Goal: Contribute content

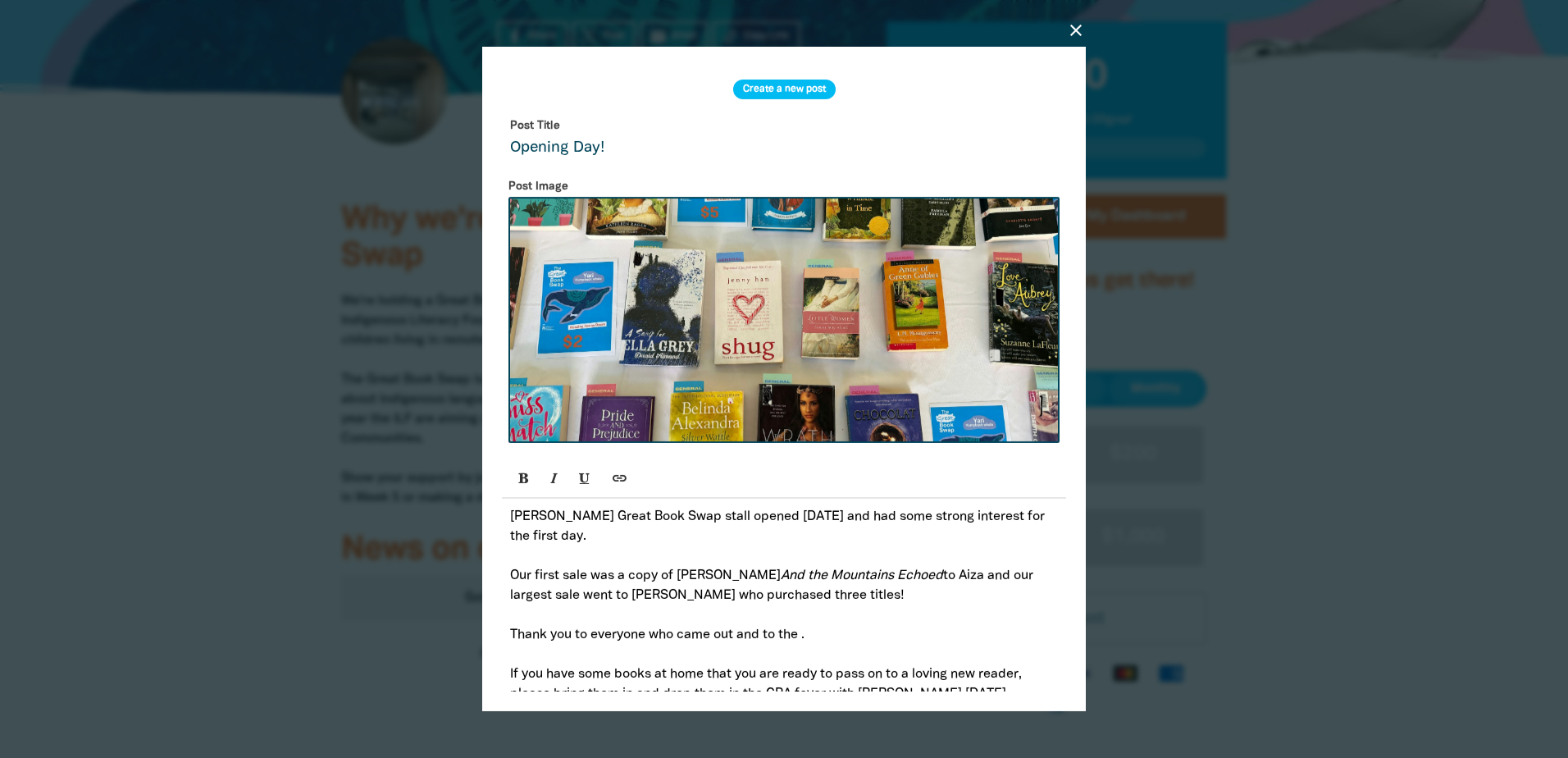
scroll to position [165, 0]
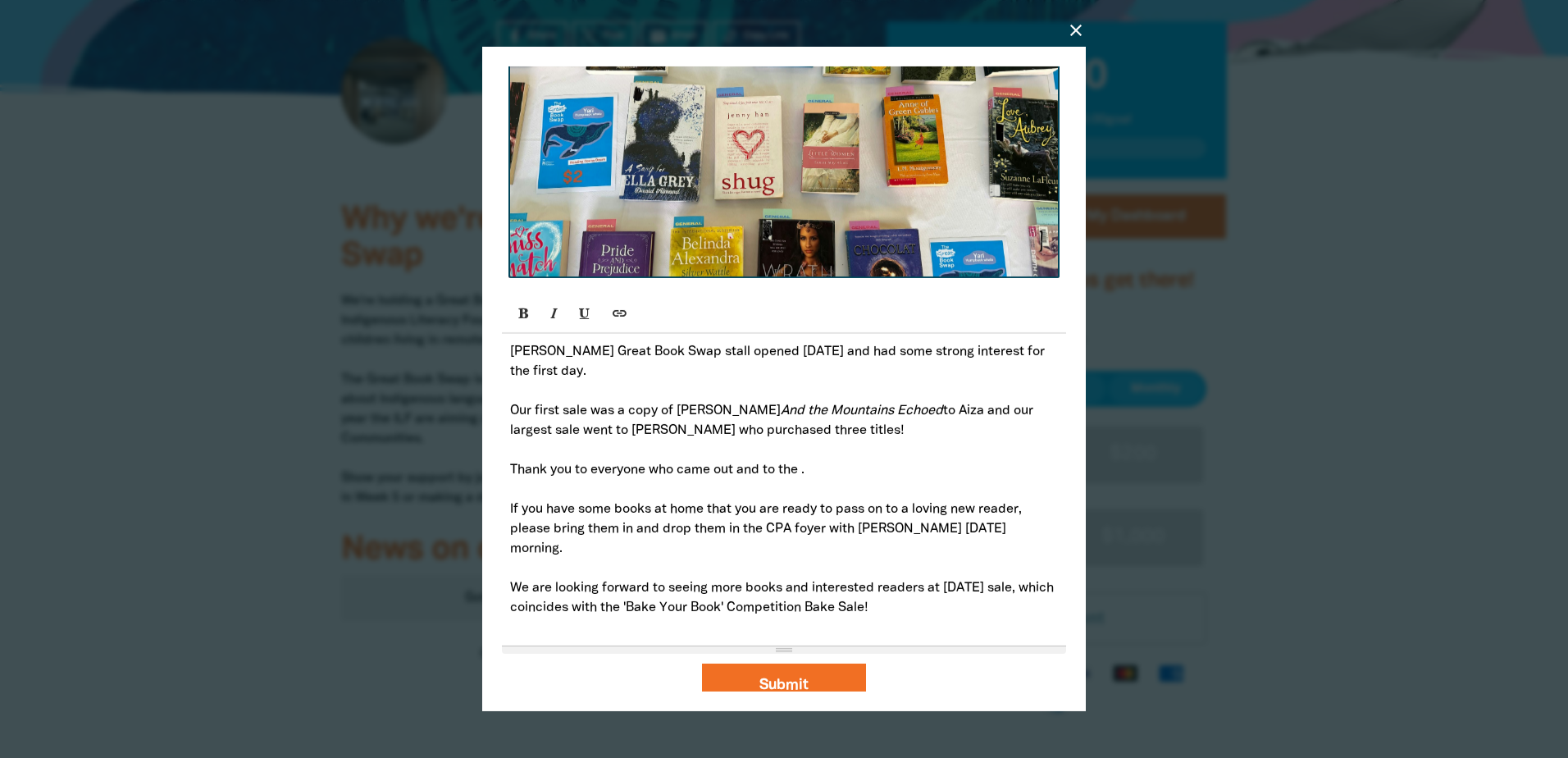
click at [868, 462] on p "Thank you to everyone who came out and to the ." at bounding box center [784, 470] width 548 height 20
click at [977, 437] on p "Our first sale was a copy of [PERSON_NAME] And the Mountains Echoed to Aiza and…" at bounding box center [784, 421] width 548 height 39
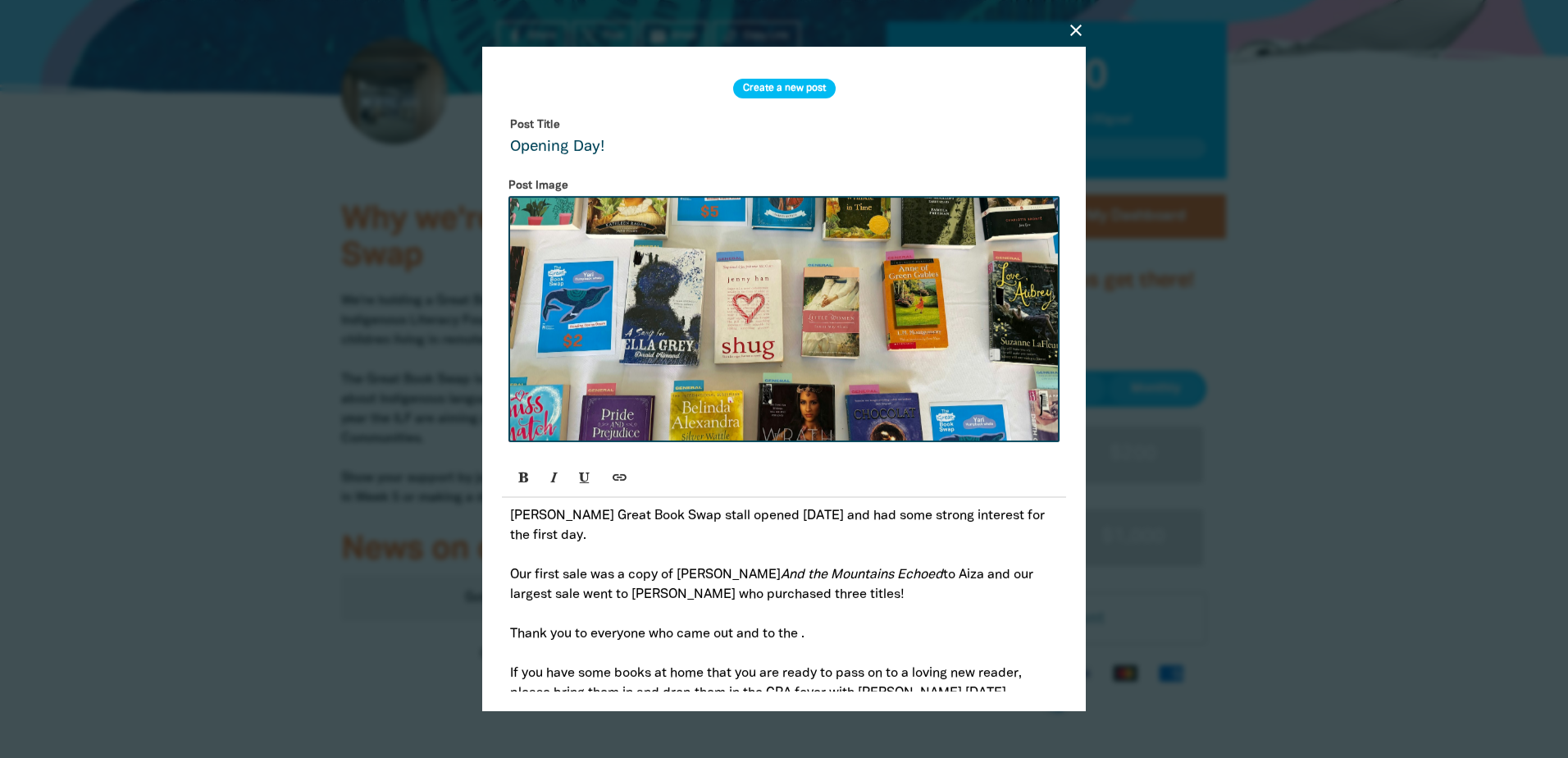
scroll to position [83, 0]
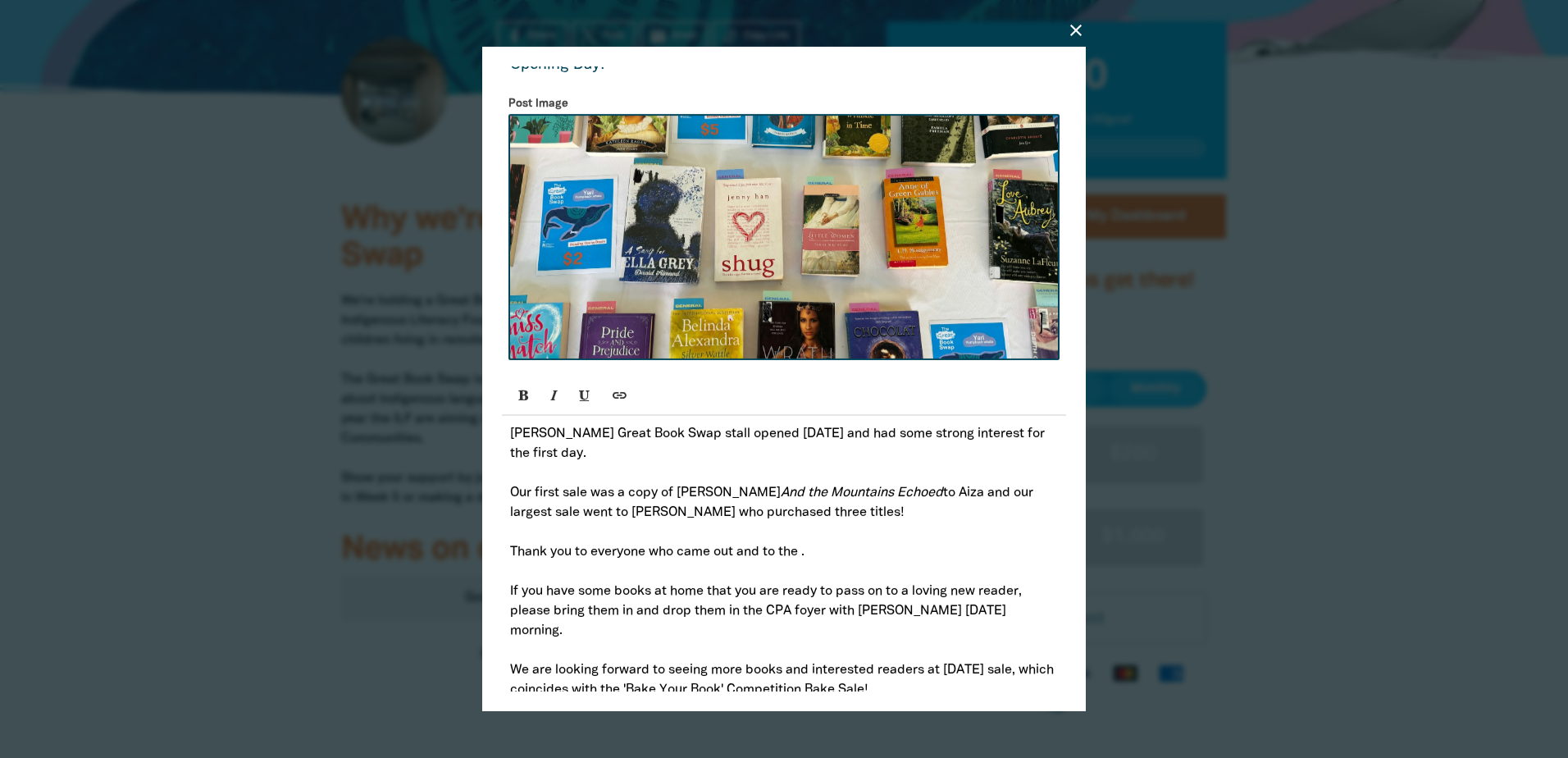
click at [781, 436] on p "[PERSON_NAME] Great Book Swap stall opened [DATE] and had some strong interest …" at bounding box center [784, 444] width 548 height 39
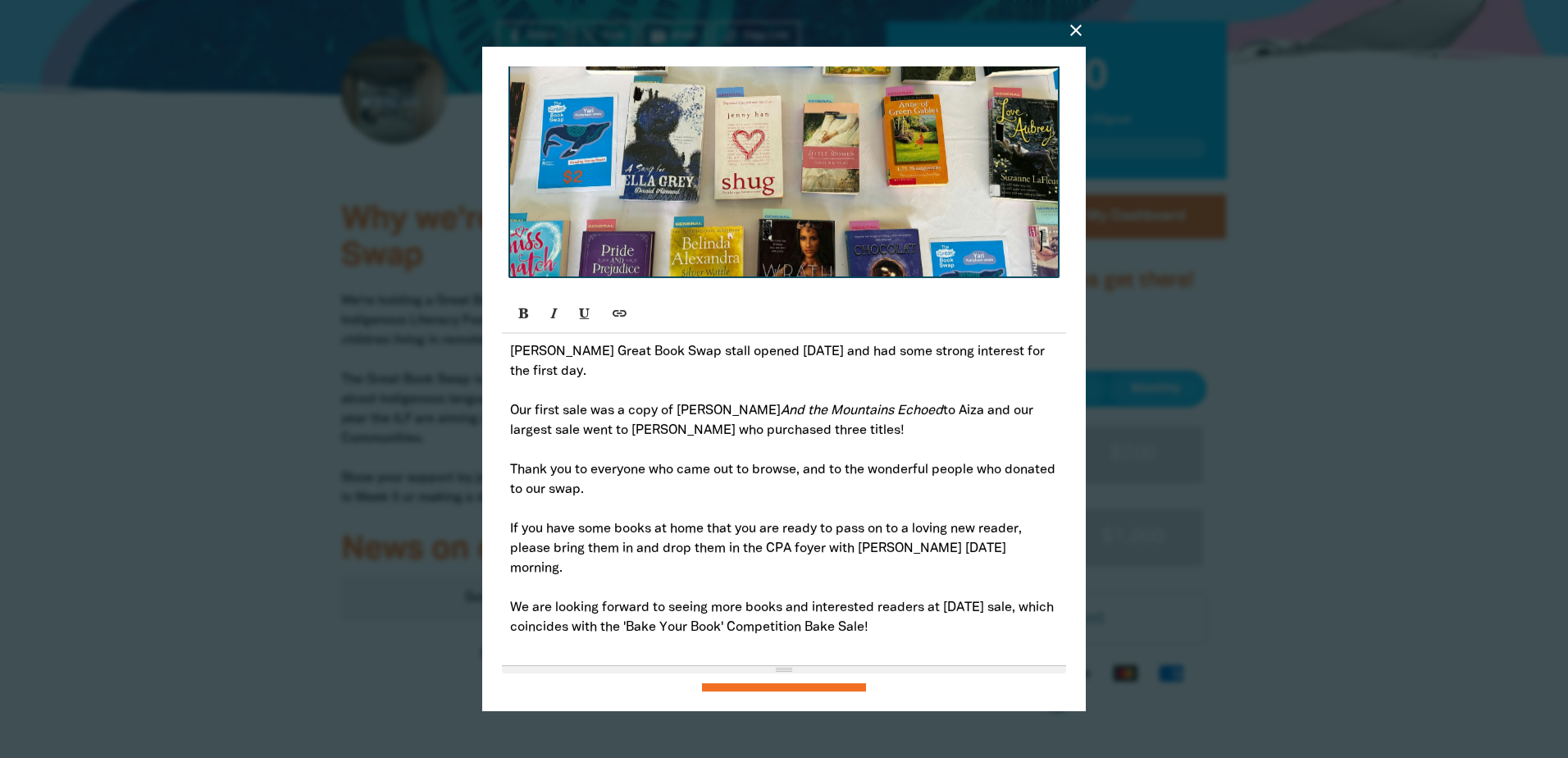
scroll to position [185, 0]
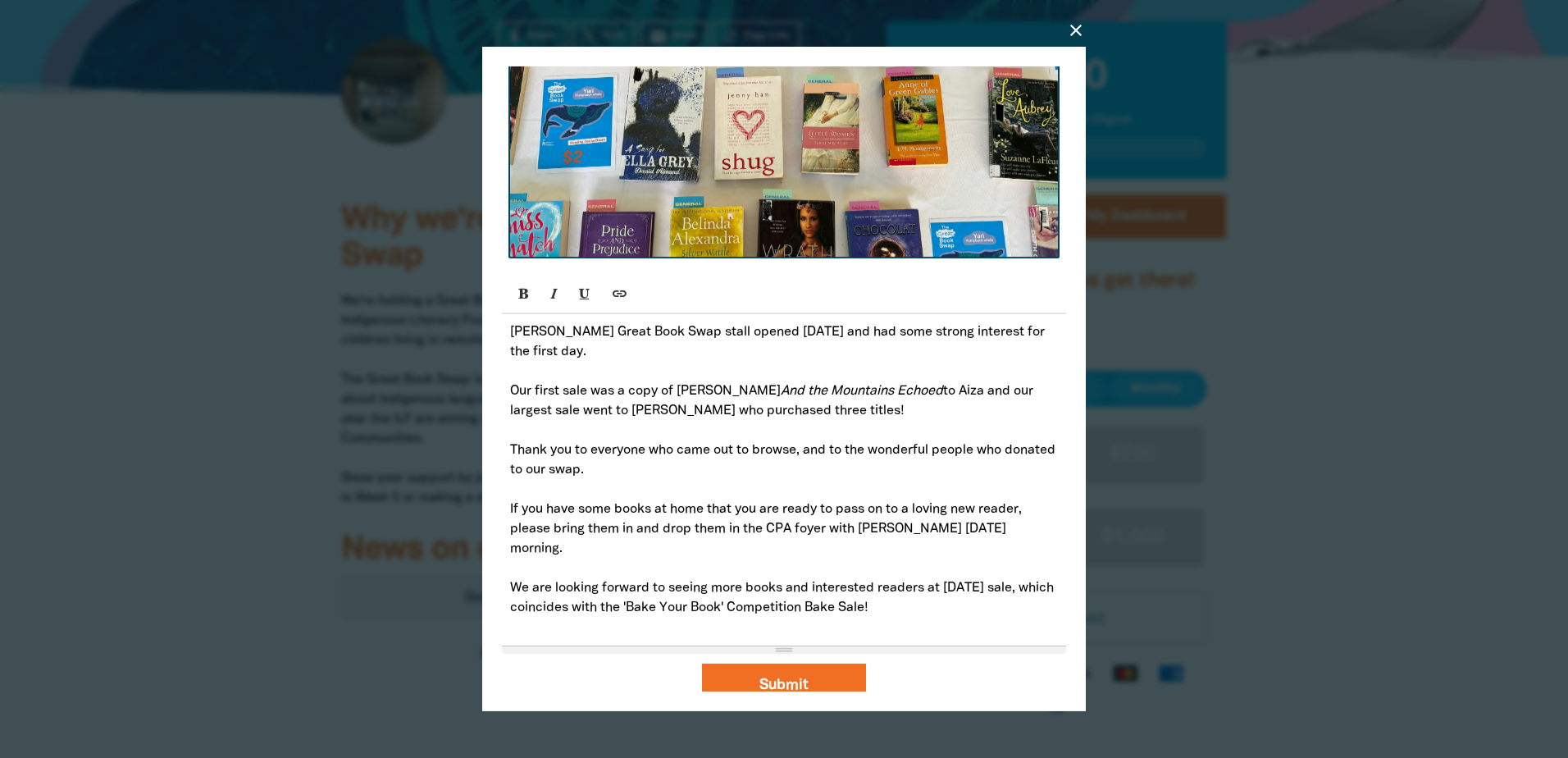
drag, startPoint x: 950, startPoint y: 590, endPoint x: 543, endPoint y: 596, distance: 407.0
click at [543, 596] on p "We are looking forward to seeing more books and interested readers at [DATE] sa…" at bounding box center [784, 598] width 548 height 39
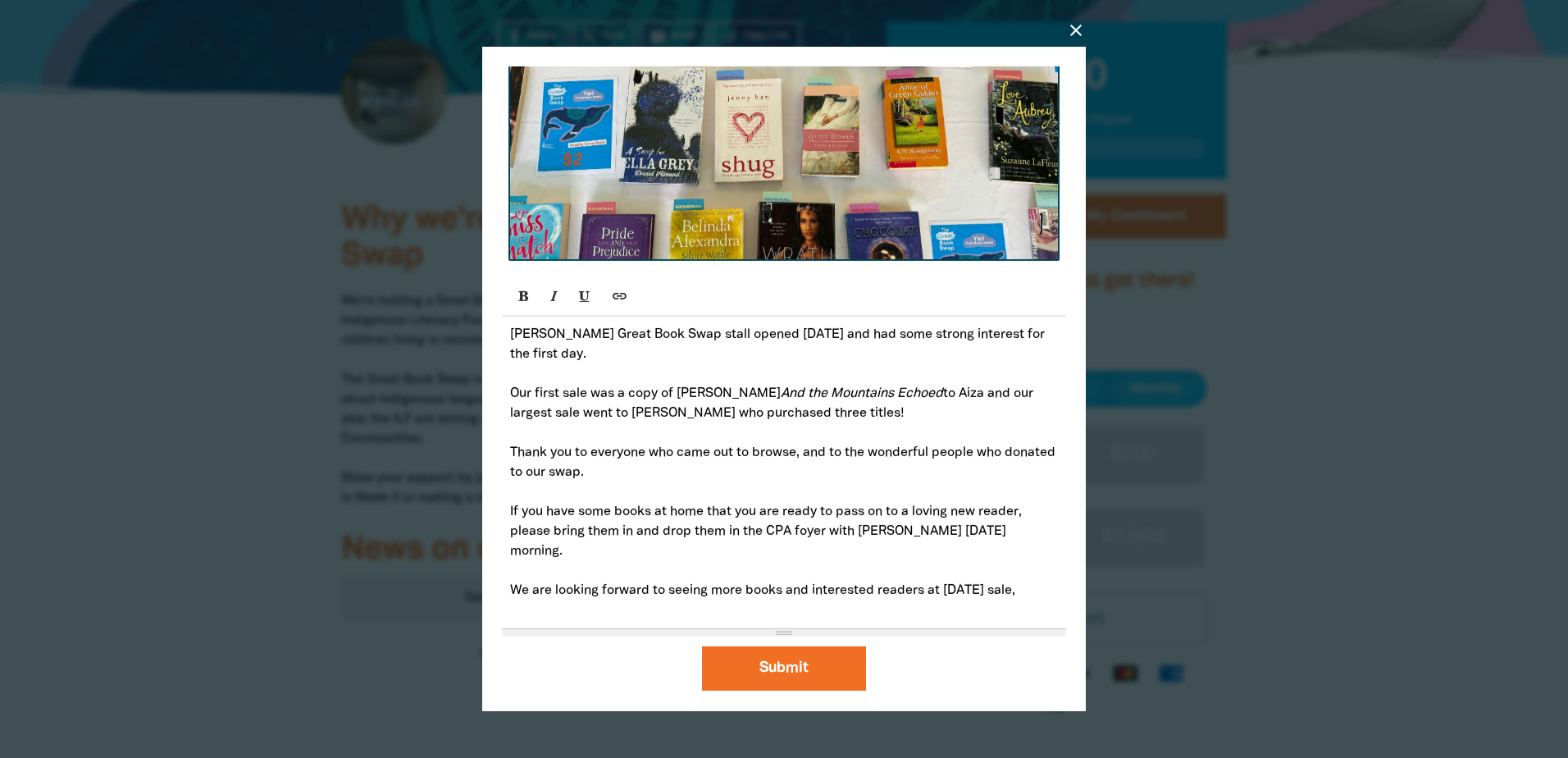
click at [952, 580] on p "We are looking forward to seeing more books and interested readers at [DATE] sa…" at bounding box center [784, 590] width 548 height 20
click at [933, 580] on p "We are looking forward to seeing more books and interested readers at [DATE] sa…" at bounding box center [784, 590] width 548 height 20
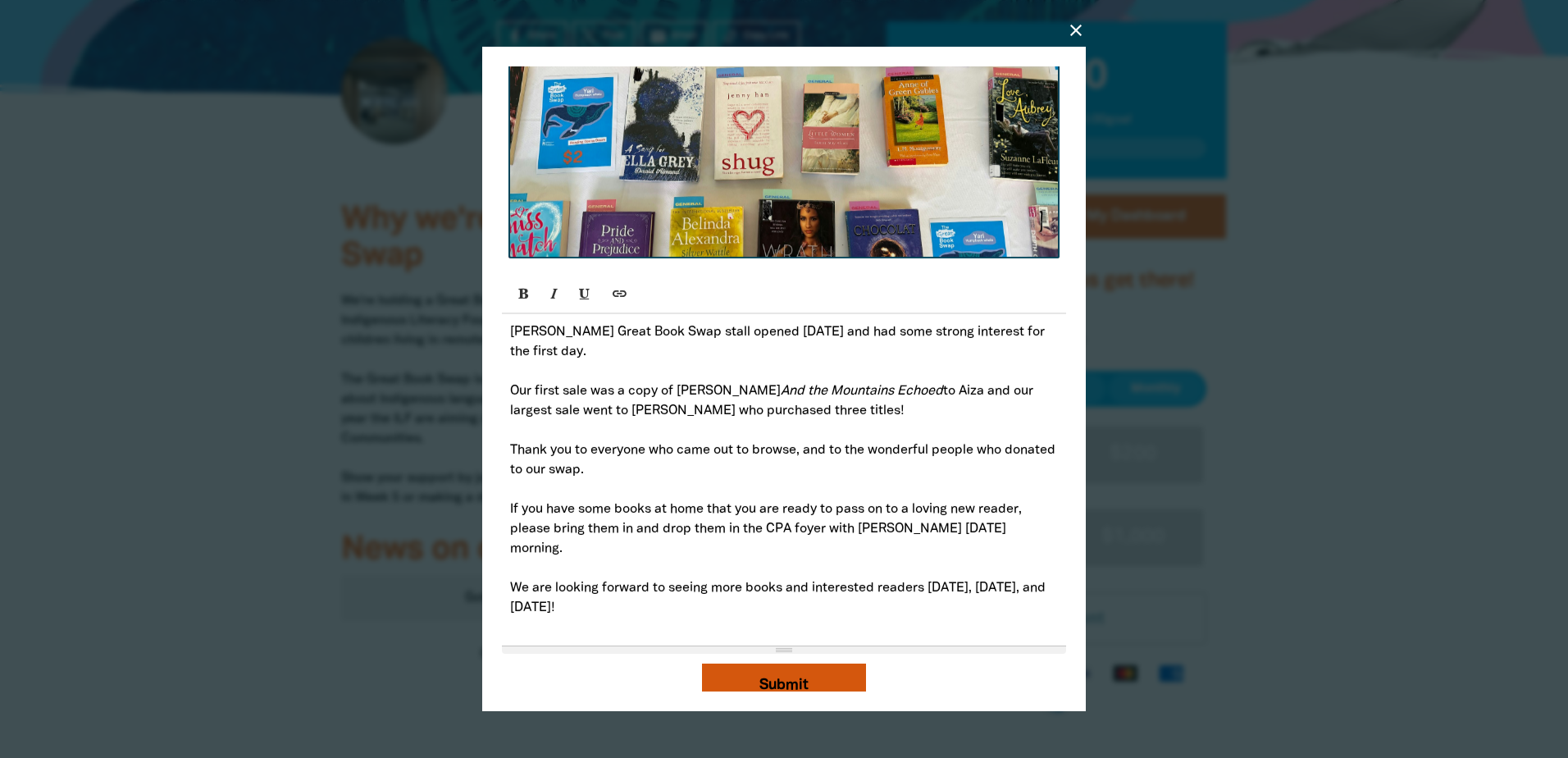
click at [767, 680] on button "Submit" at bounding box center [784, 686] width 164 height 45
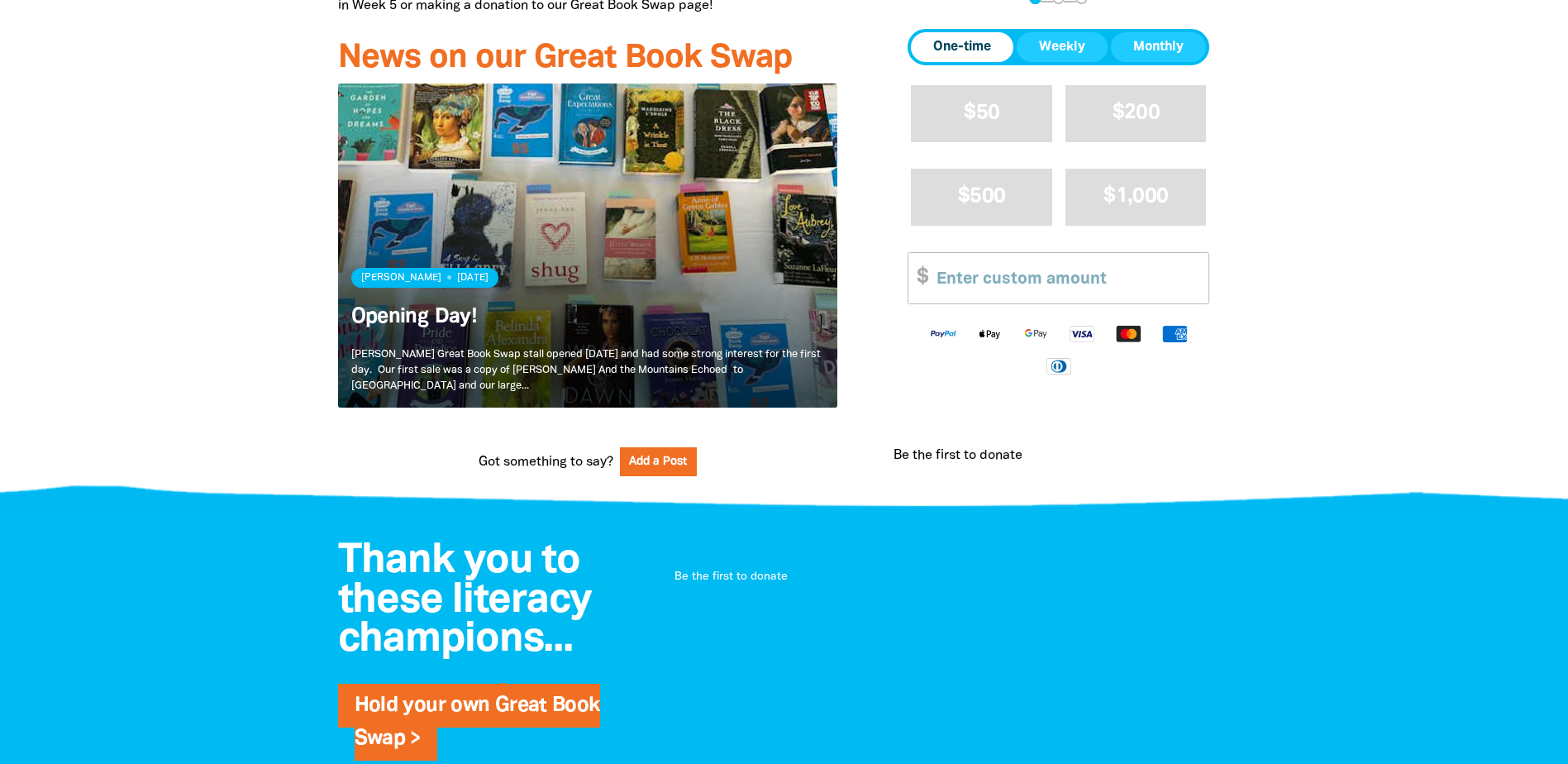
scroll to position [496, 0]
